Goal: Go to known website: Go to known website

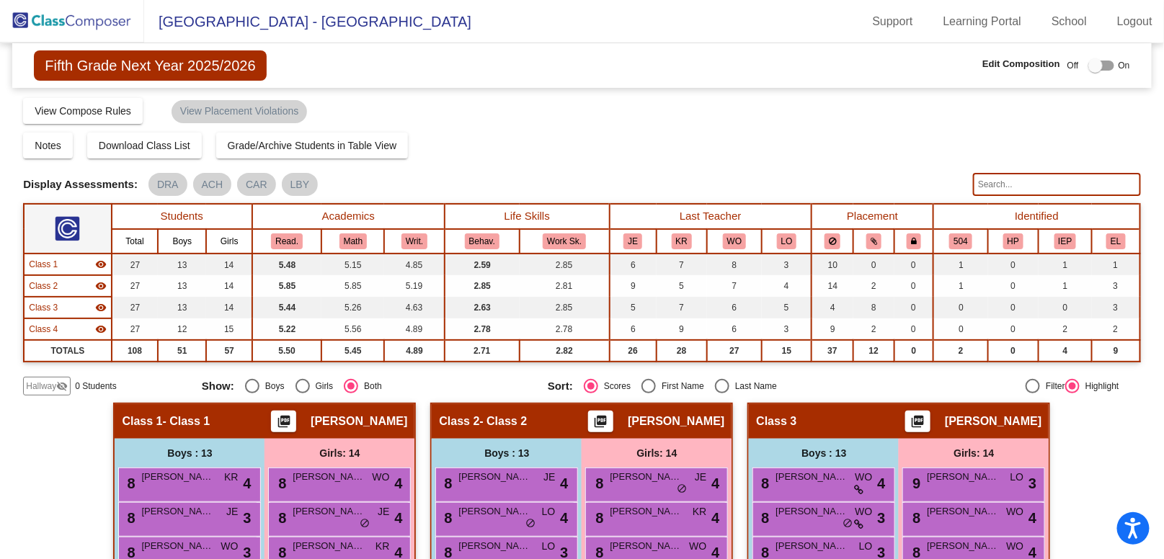
click at [98, 12] on img at bounding box center [72, 21] width 144 height 43
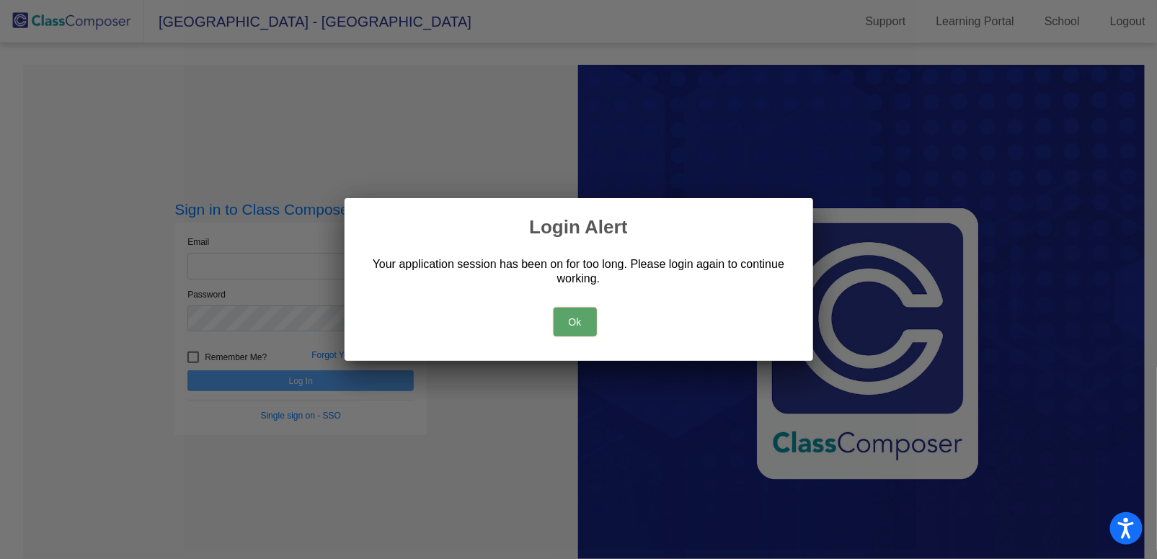
click at [586, 311] on button "Ok" at bounding box center [574, 322] width 43 height 29
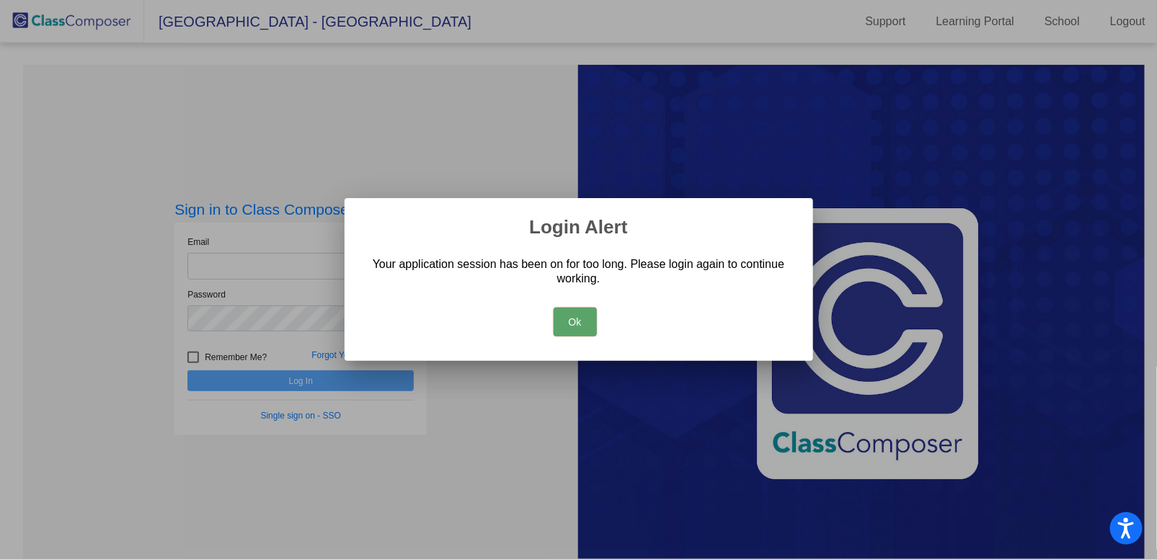
click at [574, 323] on button "Ok" at bounding box center [574, 322] width 43 height 29
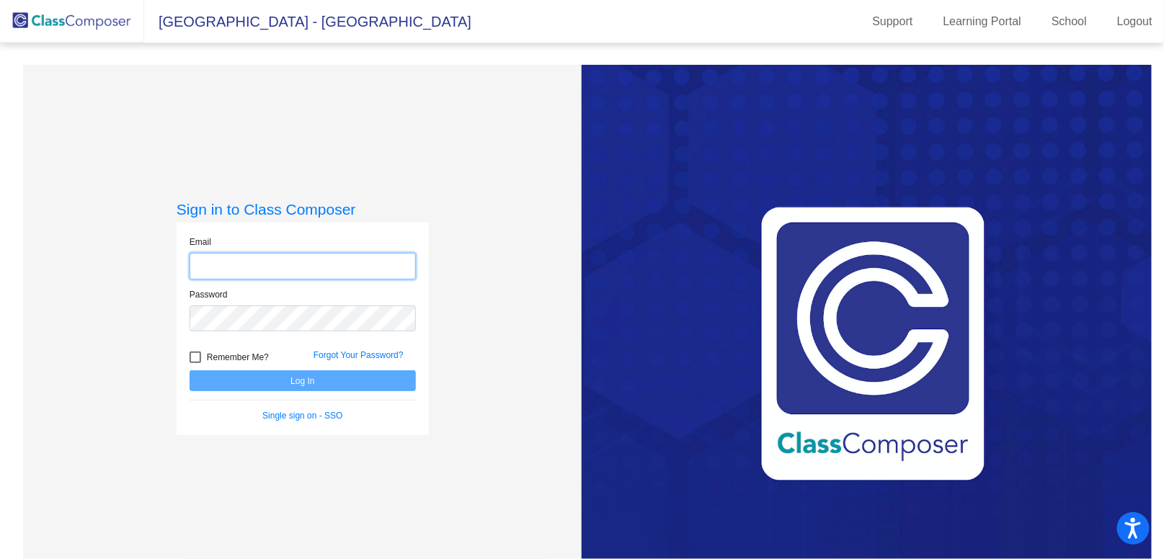
click at [267, 266] on input "email" at bounding box center [303, 266] width 226 height 27
type input "[EMAIL_ADDRESS][DOMAIN_NAME]"
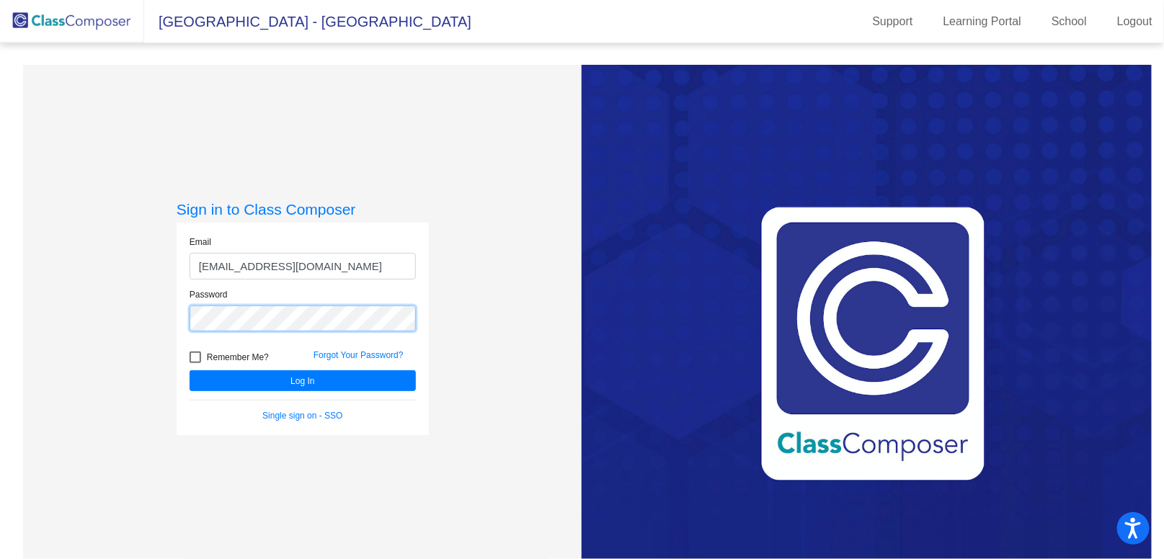
click at [190, 370] on button "Log In" at bounding box center [303, 380] width 226 height 21
